Goal: Task Accomplishment & Management: Use online tool/utility

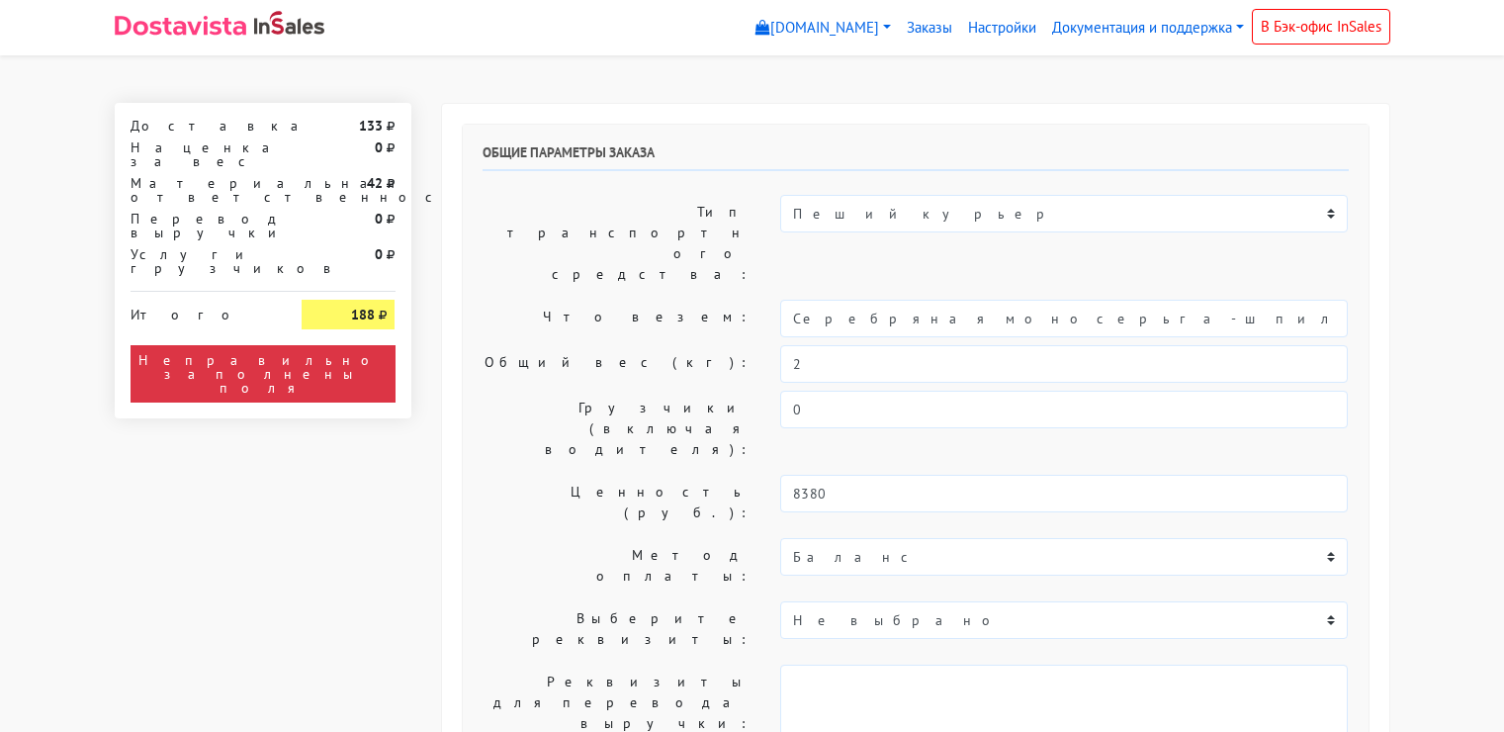
select select "11:00"
select select "21:00"
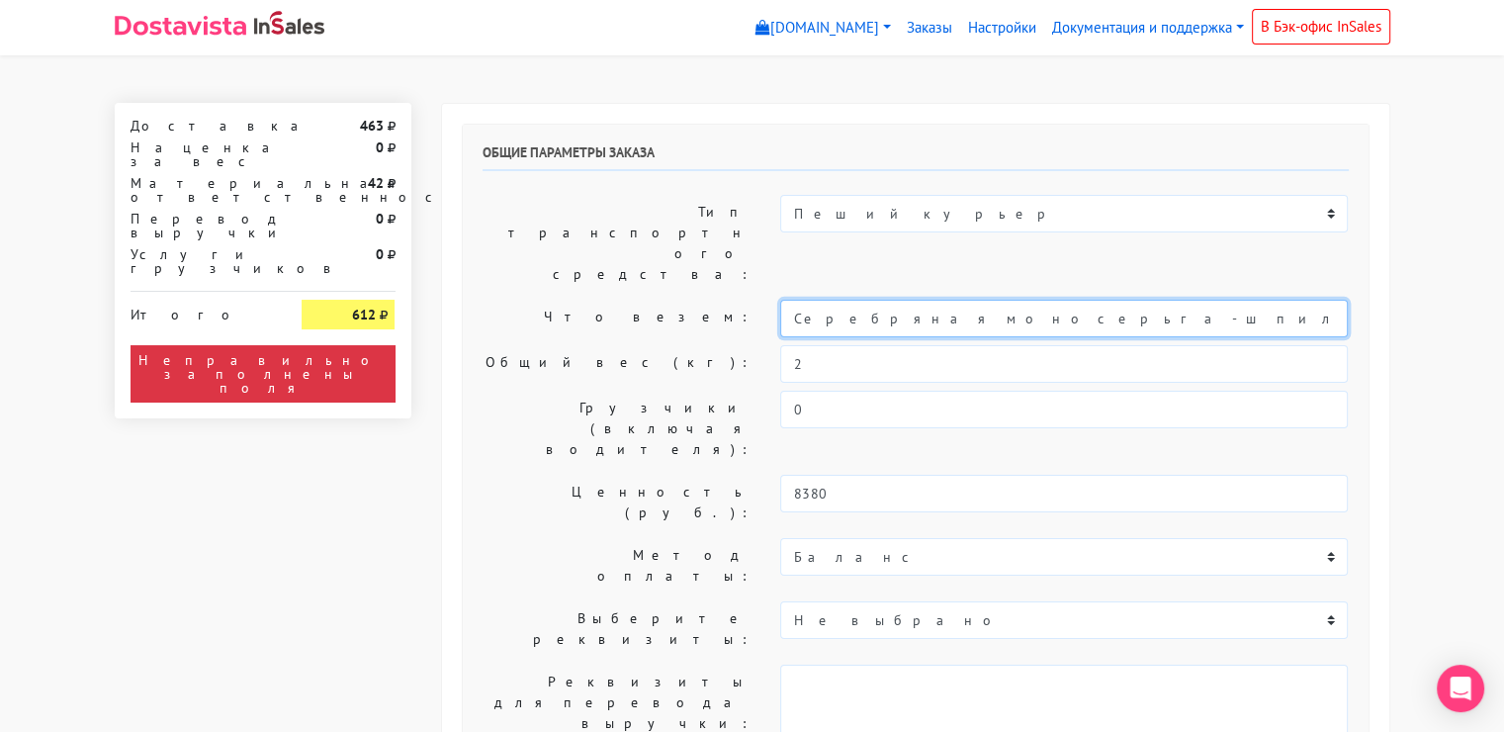
click at [940, 300] on input "Серебряная моносерьга-шпилька "Future"" at bounding box center [1064, 319] width 568 height 38
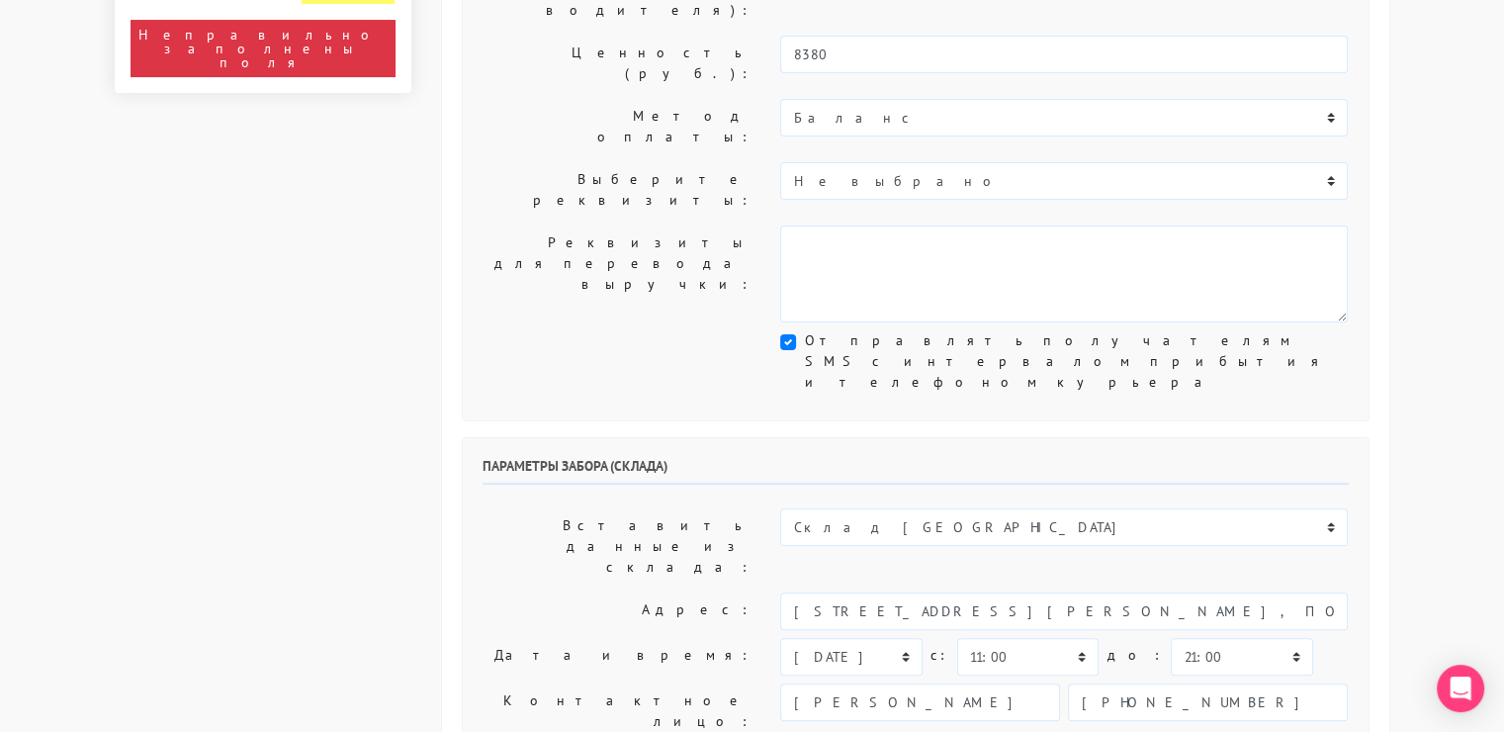
scroll to position [441, 0]
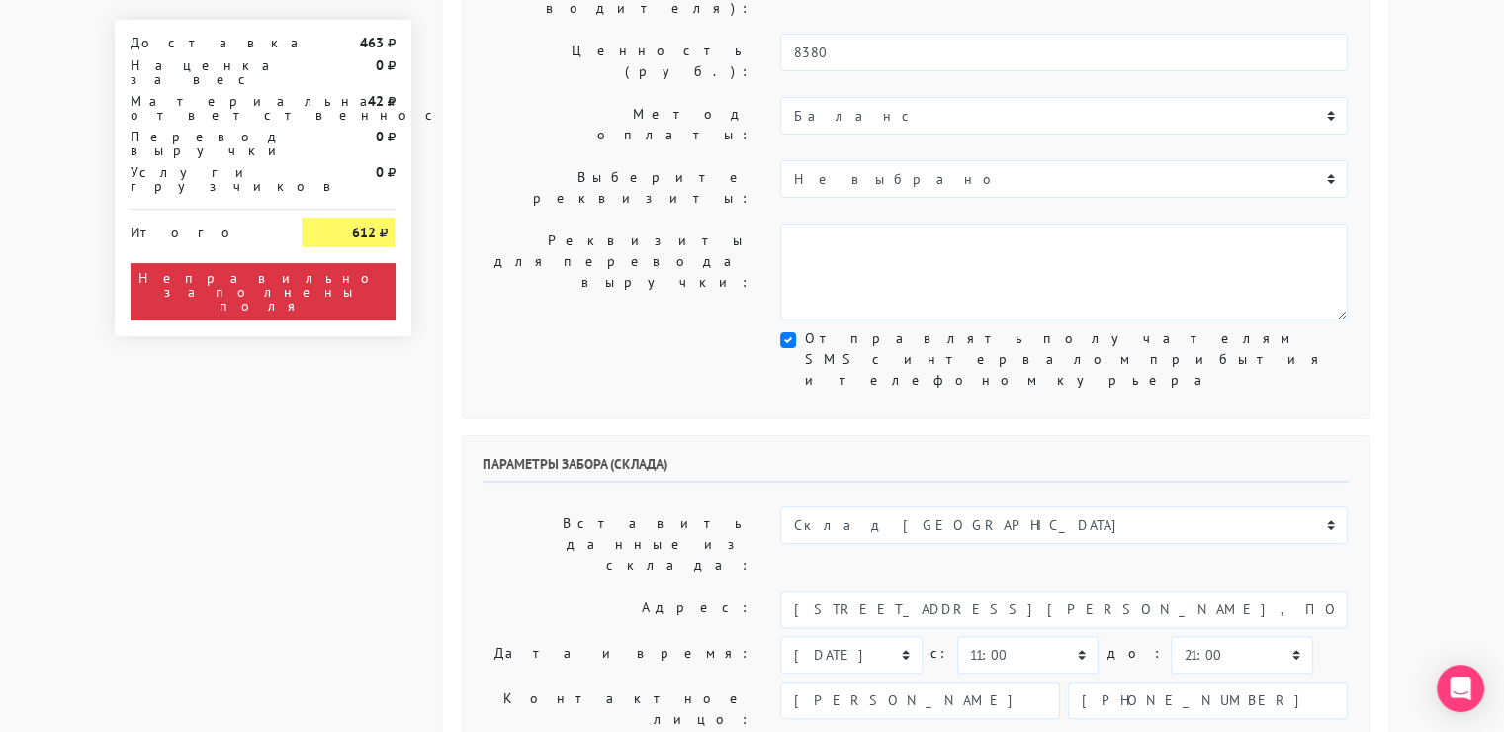
type input "украшения"
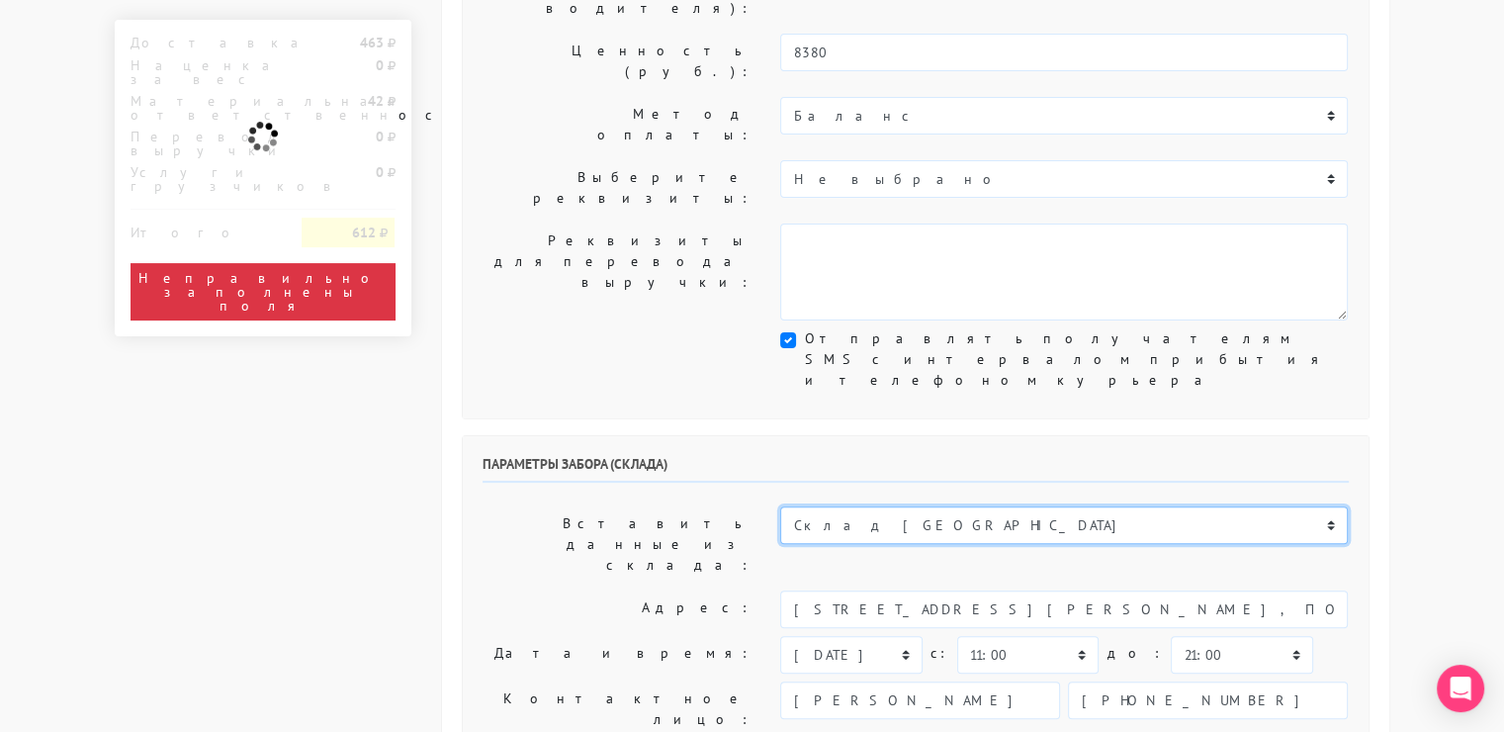
click at [938, 506] on select "Склад [GEOGRAPHIC_DATA] Склад [GEOGRAPHIC_DATA] [GEOGRAPHIC_DATA][PERSON_NAME] …" at bounding box center [1064, 525] width 568 height 38
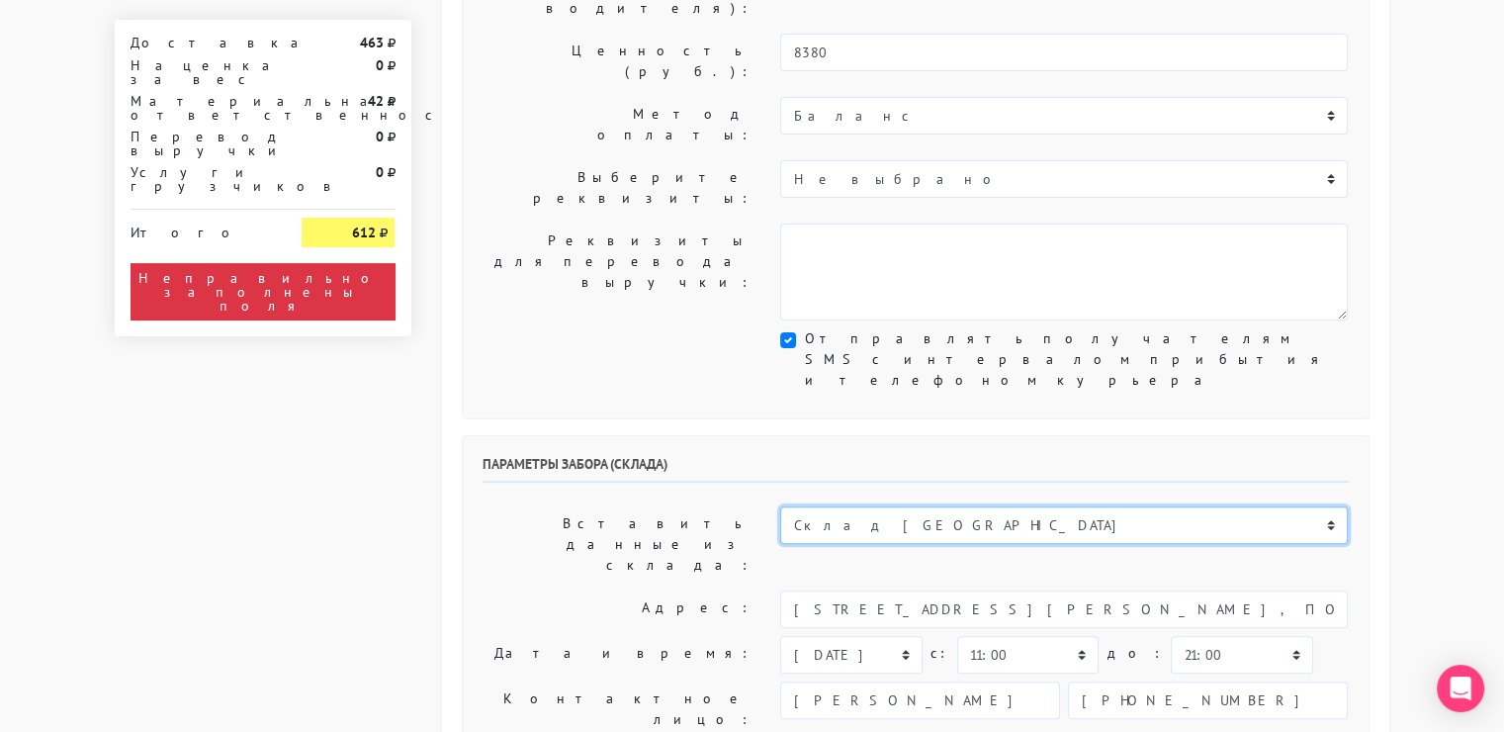
select select "1019"
click at [780, 506] on select "Склад [GEOGRAPHIC_DATA] Склад [GEOGRAPHIC_DATA] [GEOGRAPHIC_DATA][PERSON_NAME] …" at bounding box center [1064, 525] width 568 height 38
type input "[STREET_ADDRESS][PERSON_NAME]"
type input "89251806702"
type textarea "Магазин серебряных украшений SBLESKOM (вход со стороны [GEOGRAPHIC_DATA])"
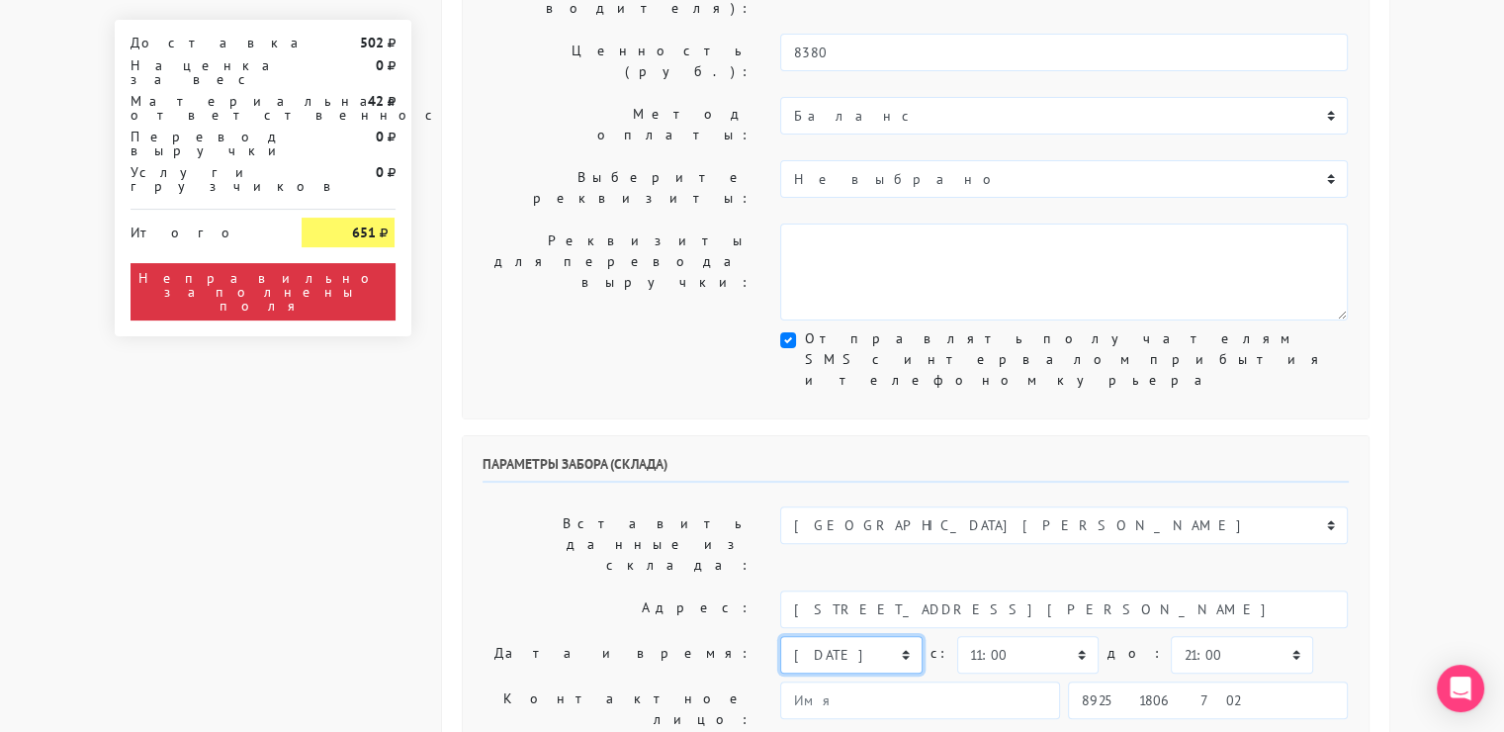
click at [910, 636] on select "[DATE] [DATE] [DATE] [DATE] [DATE] [DATE] [DATE] [DATE] [DATE]" at bounding box center [850, 655] width 141 height 38
select select "[DATE]"
click at [780, 636] on select "[DATE] [DATE] [DATE] [DATE] [DATE] [DATE] [DATE] [DATE] [DATE]" at bounding box center [850, 655] width 141 height 38
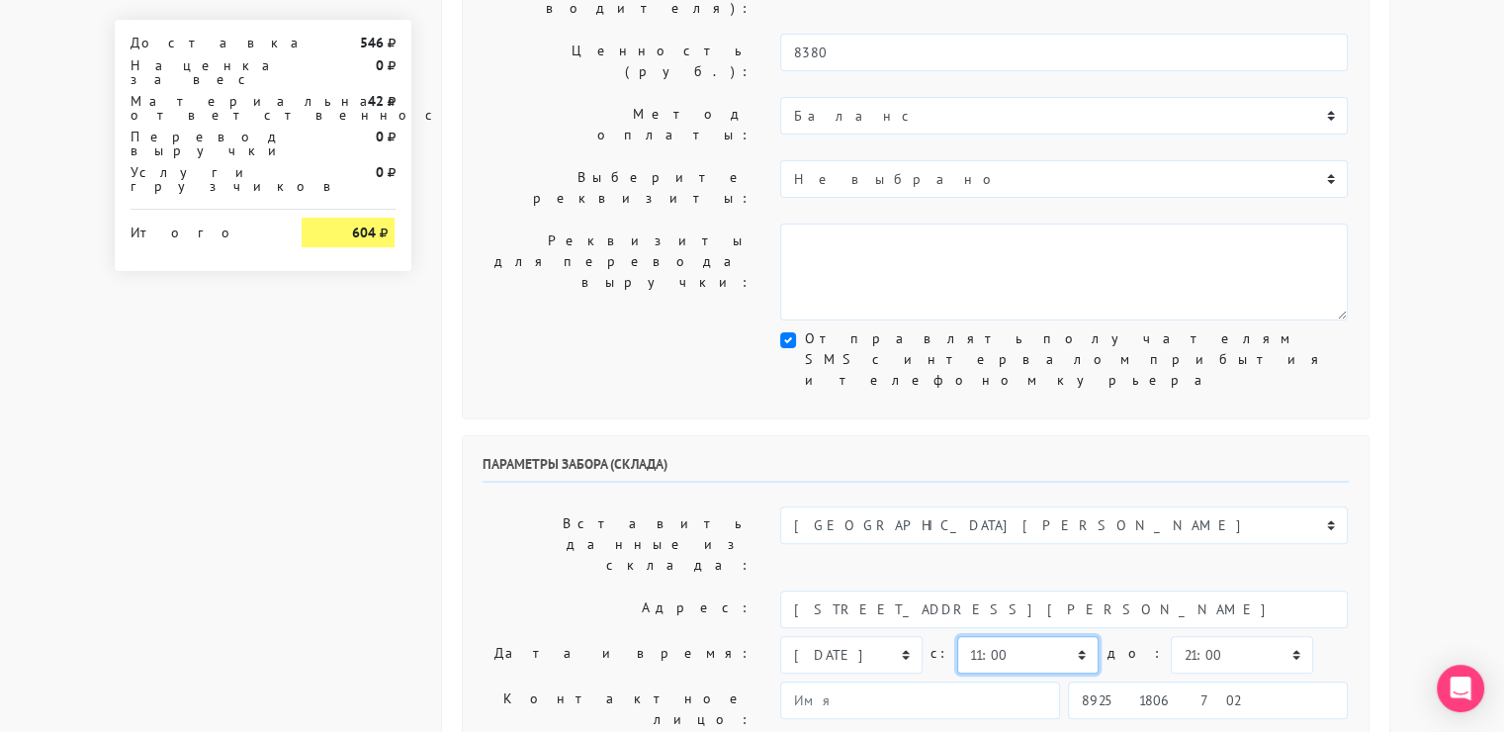
click at [1053, 636] on select "00:00 00:30 01:00 01:30 02:00 02:30 03:00 03:30 04:00 04:30 05:00 05:30 06:00 0…" at bounding box center [1027, 655] width 141 height 38
select select "10:30"
click at [957, 636] on select "00:00 00:30 01:00 01:30 02:00 02:30 03:00 03:30 04:00 04:30 05:00 05:30 06:00 0…" at bounding box center [1027, 655] width 141 height 38
click at [1210, 636] on select "00:00 00:30 01:00 01:30 02:00 02:30 03:00 03:30 04:00 04:30 05:00 05:30 06:00 0…" at bounding box center [1241, 655] width 141 height 38
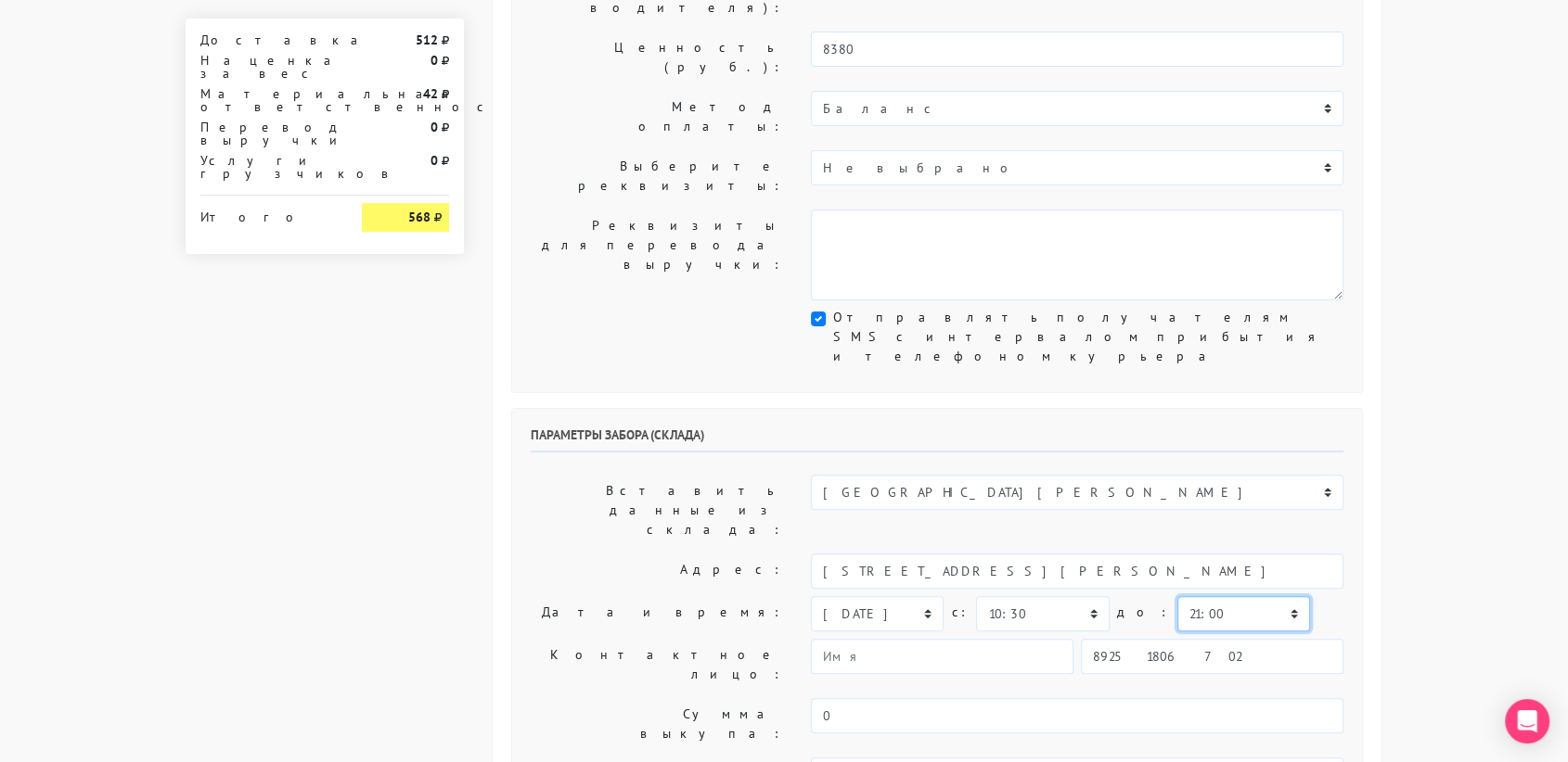
select select "11:00"
click at [1177, 596] on select "00:00 00:30 01:00 01:30 02:00 02:30 03:00 03:30 04:00 04:30 05:00 05:30 06:00 0…" at bounding box center [1243, 614] width 132 height 36
click at [1204, 639] on input "89251806702" at bounding box center [1212, 657] width 263 height 36
type input "9234448187"
type input "[PERSON_NAME]"
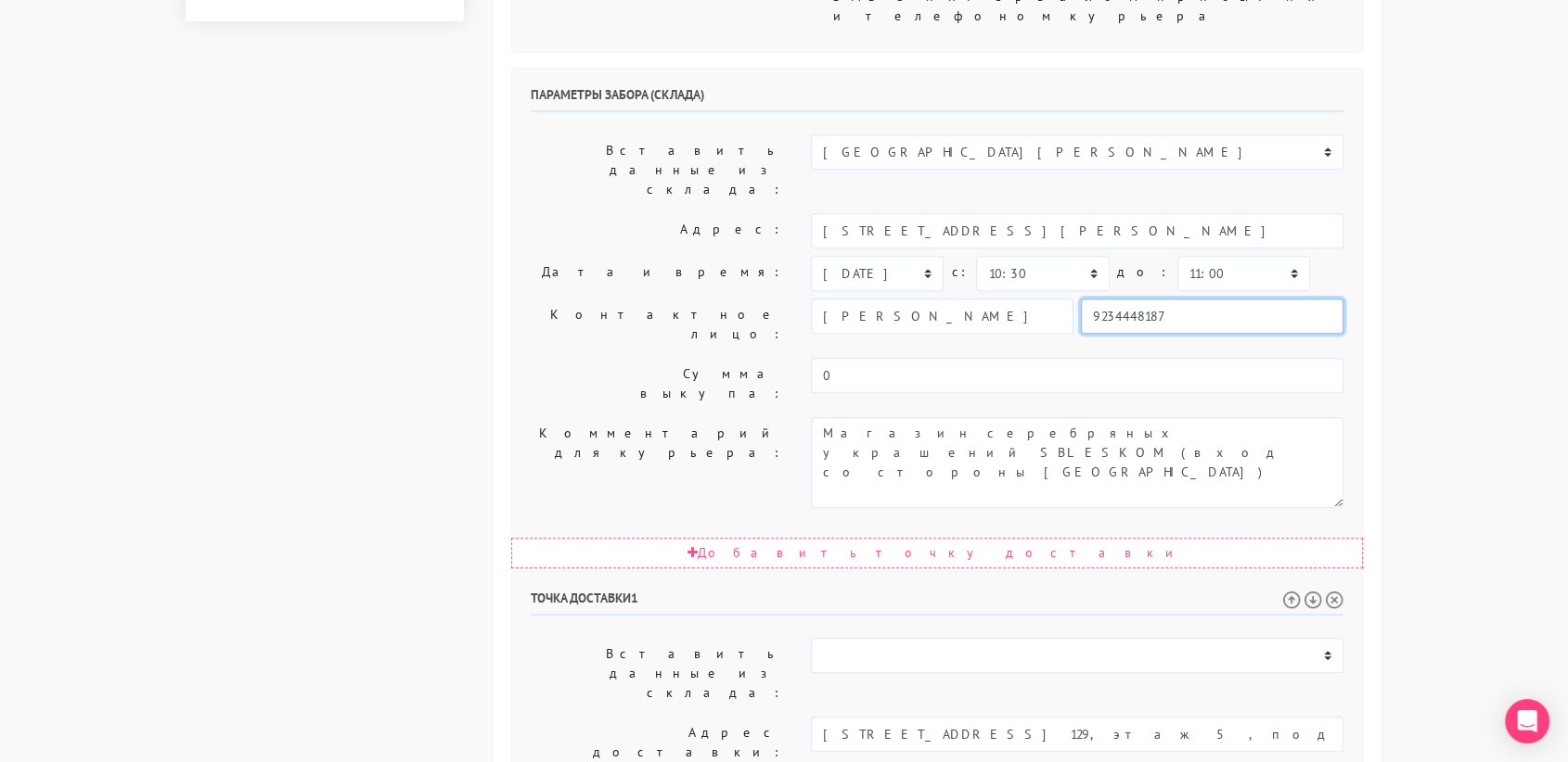
scroll to position [755, 0]
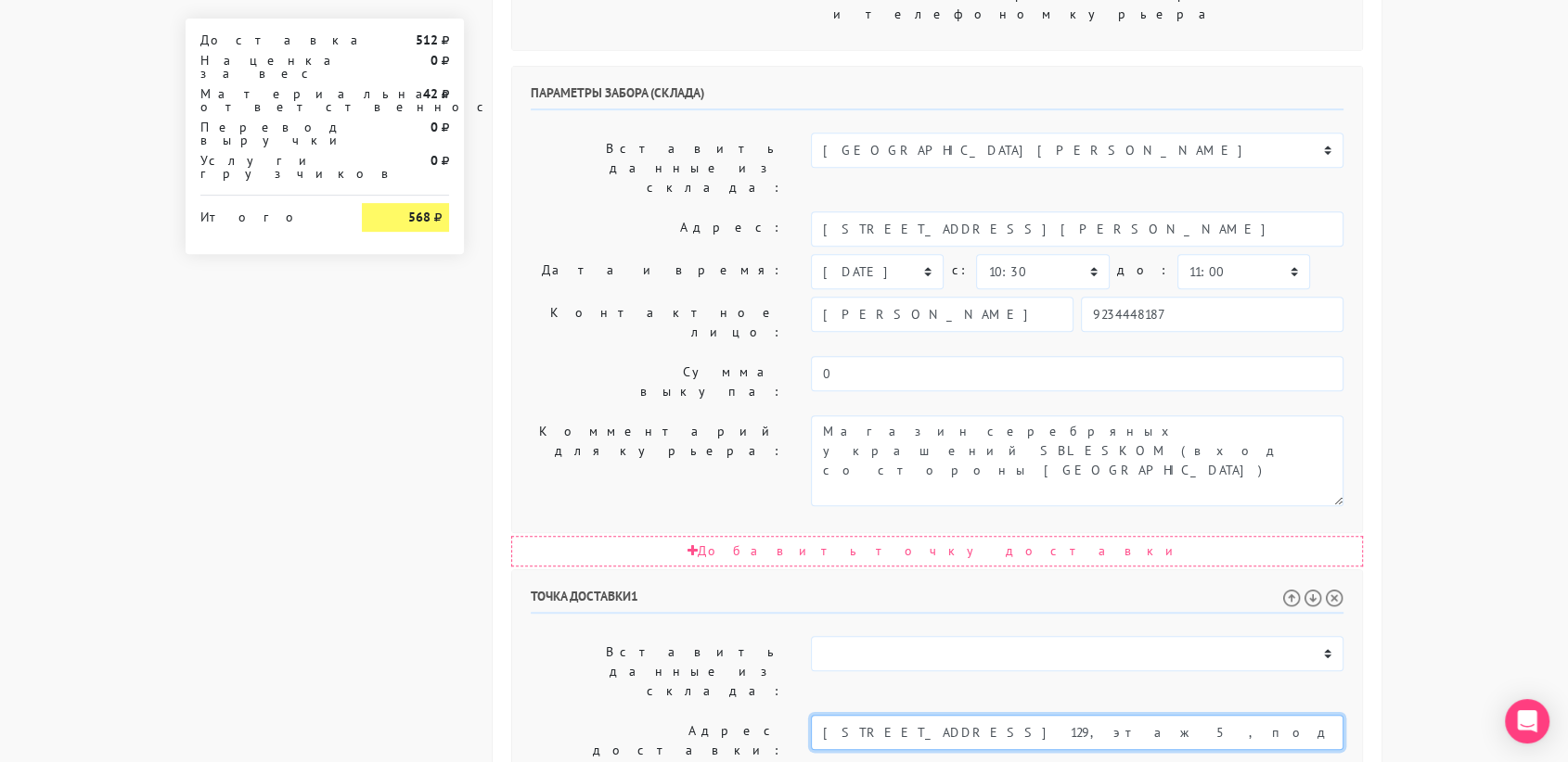
drag, startPoint x: 1202, startPoint y: 444, endPoint x: 1040, endPoint y: 455, distance: 162.4
click at [1040, 685] on input "[STREET_ADDRESS] 129, этаж 5, подъезд 3" at bounding box center [1078, 733] width 533 height 36
click at [1018, 685] on li "[STREET_ADDRESS]" at bounding box center [1078, 763] width 532 height 25
type input "[STREET_ADDRESS]"
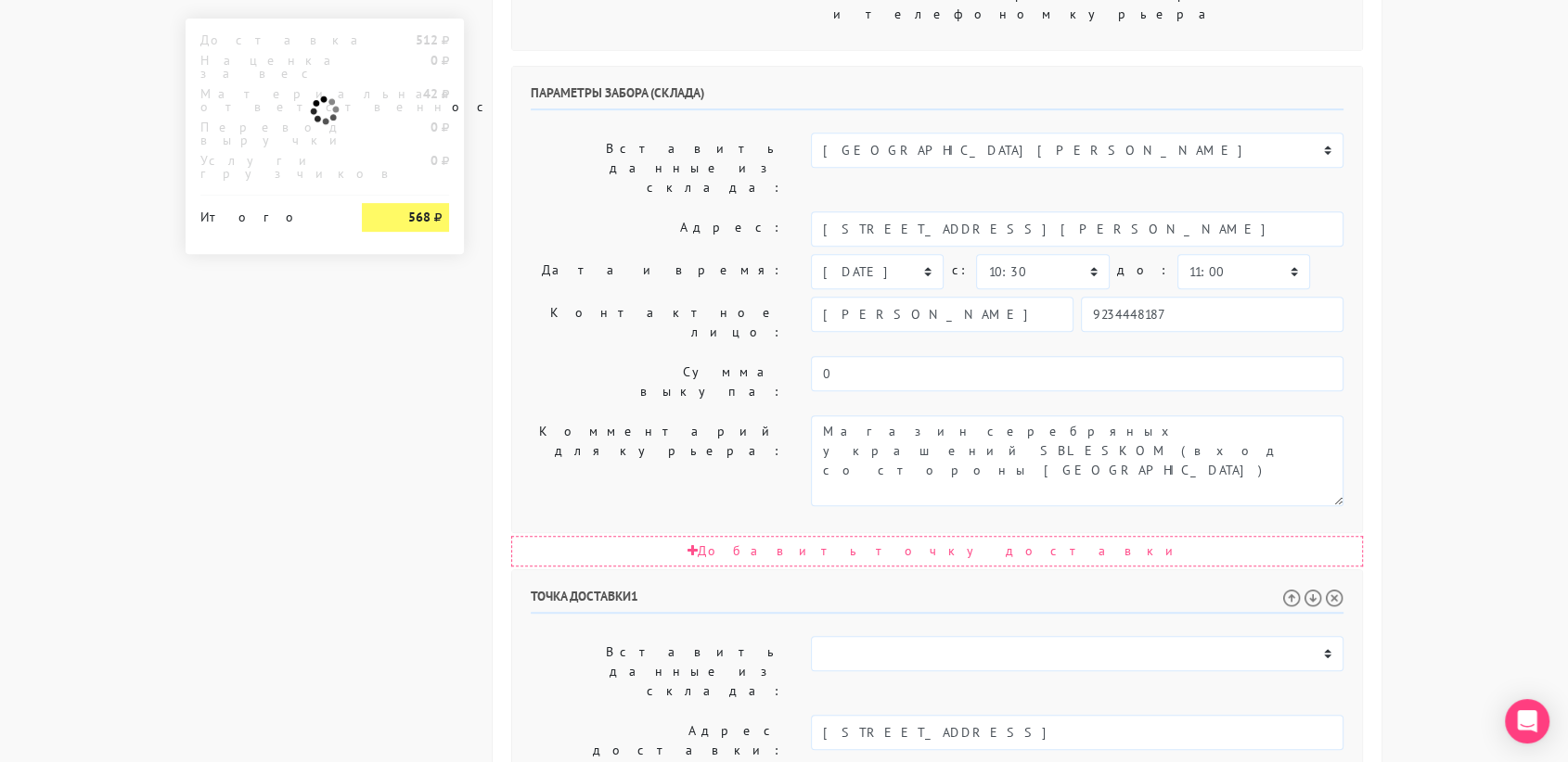
paste textarea "кв. 129, этаж 5, подъезд 3"
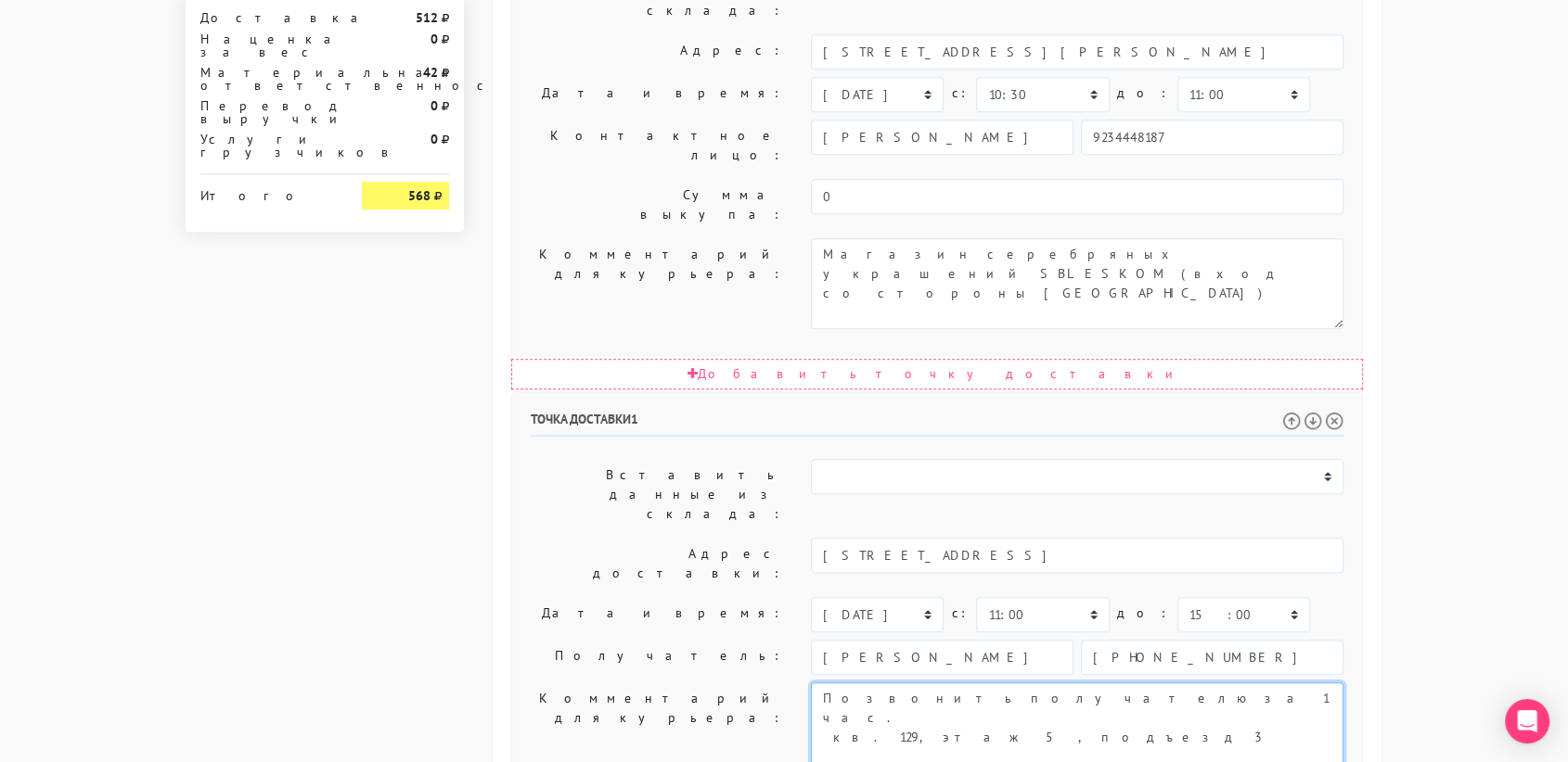
scroll to position [945, 0]
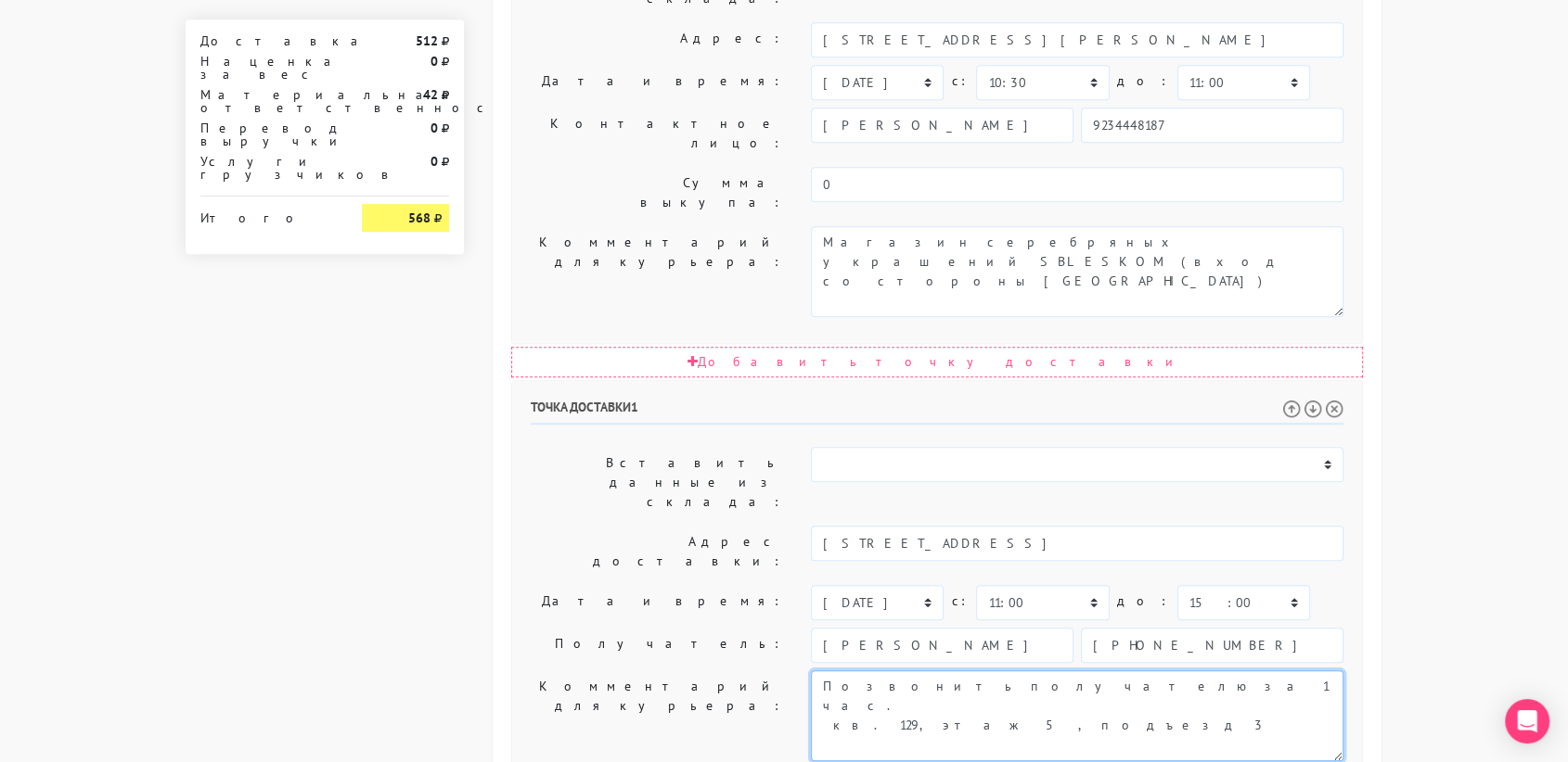
type textarea "Позвонить получателю за 1 час. кв. 129, этаж 5, подъезд 3"
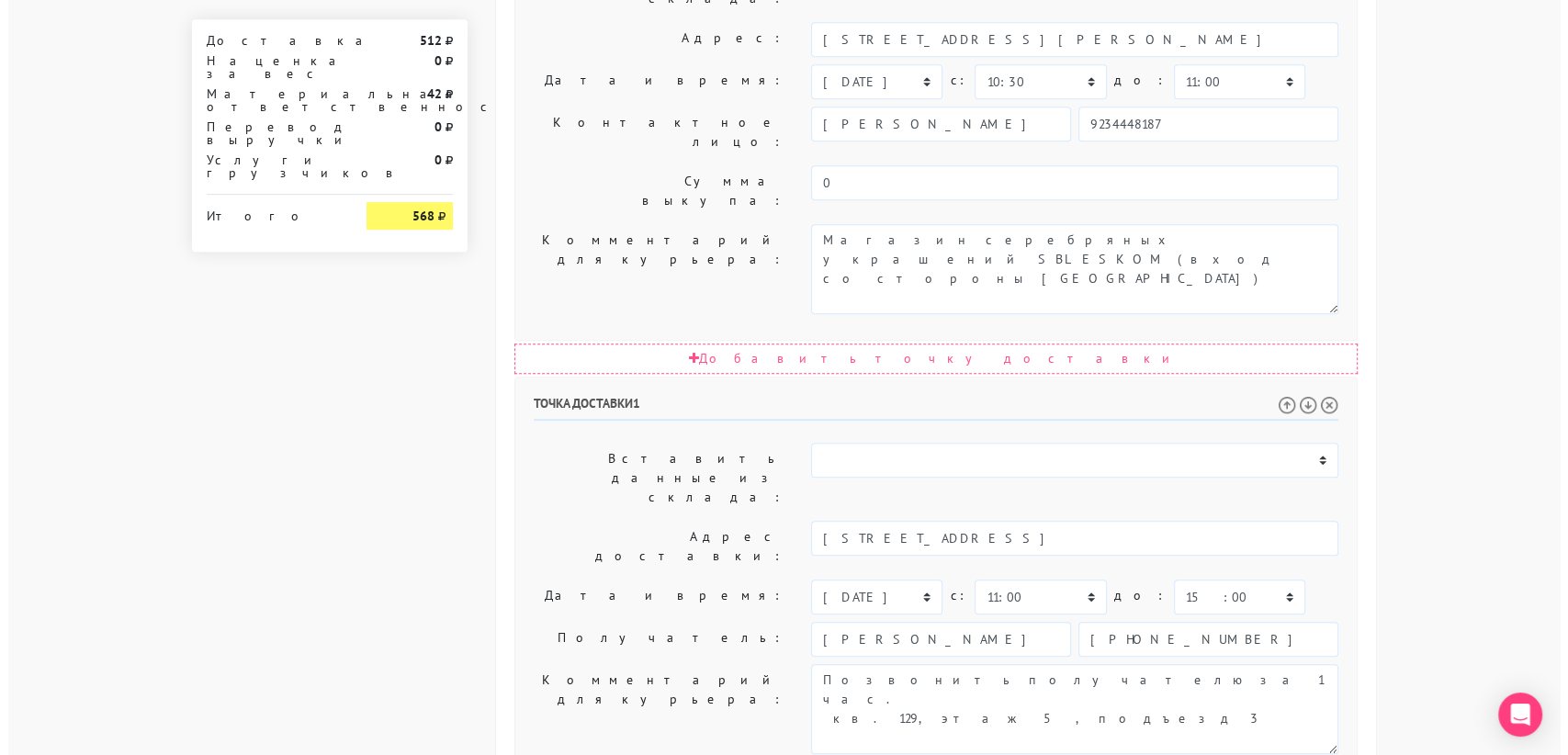
scroll to position [0, 0]
